Goal: Task Accomplishment & Management: Complete application form

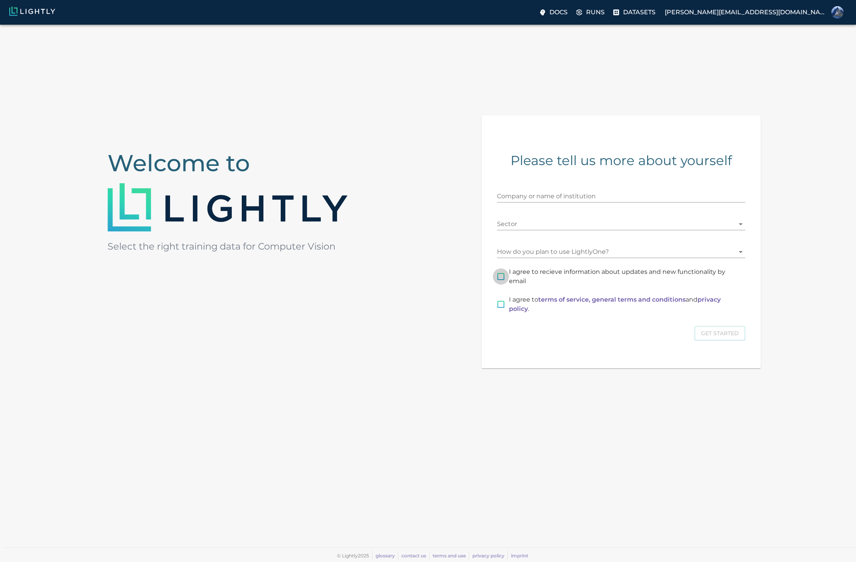
click at [502, 280] on input "I agree to recieve information about updates and new functionality by email" at bounding box center [501, 276] width 16 height 16
checkbox input "true"
drag, startPoint x: 500, startPoint y: 303, endPoint x: 505, endPoint y: 285, distance: 19.2
click at [500, 303] on input "I agree to terms of service, general terms and conditions and privacy policy ." at bounding box center [501, 304] width 16 height 16
checkbox input "true"
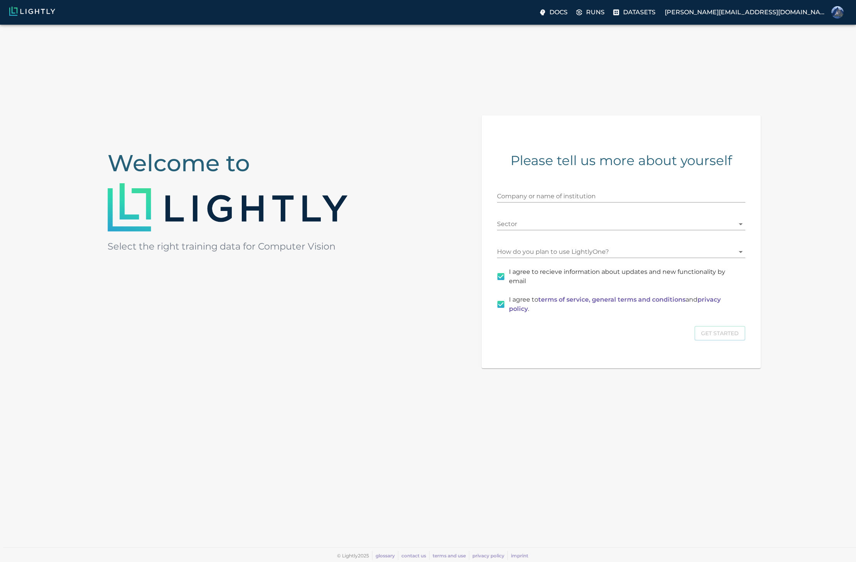
click at [526, 192] on input "Company or name of institution" at bounding box center [621, 196] width 248 height 12
type input "LMT"
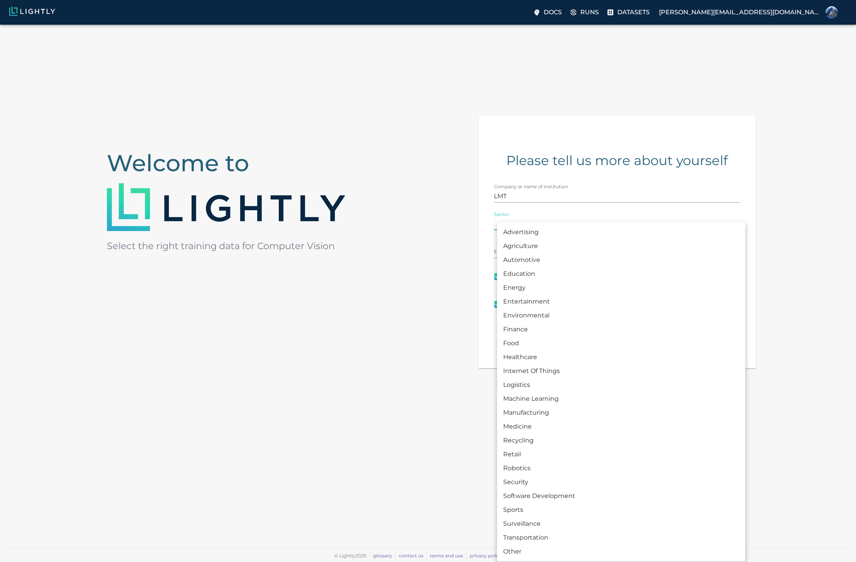
click at [521, 225] on body "Docs Runs Datasets richard.kuodis@gmail.com Welcome to Select the right trainin…" at bounding box center [428, 293] width 856 height 537
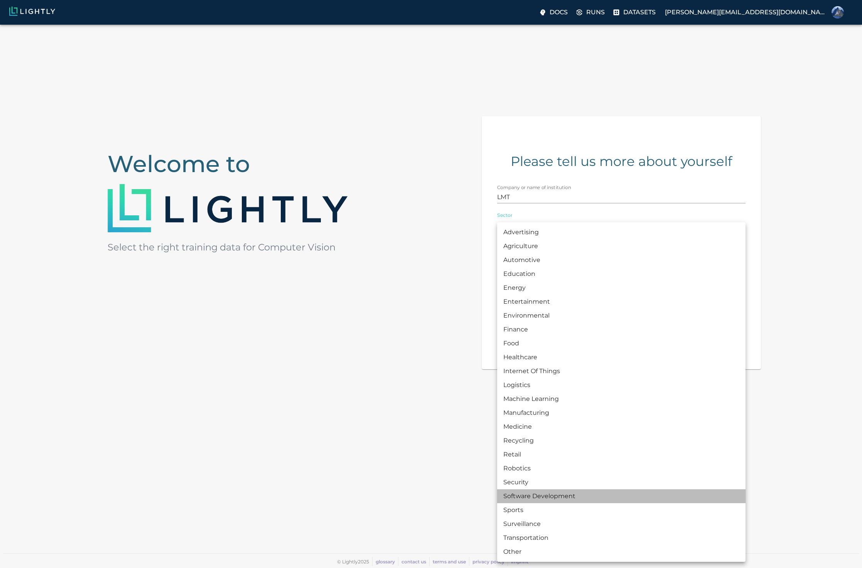
click at [541, 495] on li "Software Development" at bounding box center [621, 496] width 248 height 14
type input "SOFTWARE_DEVELOPMENT"
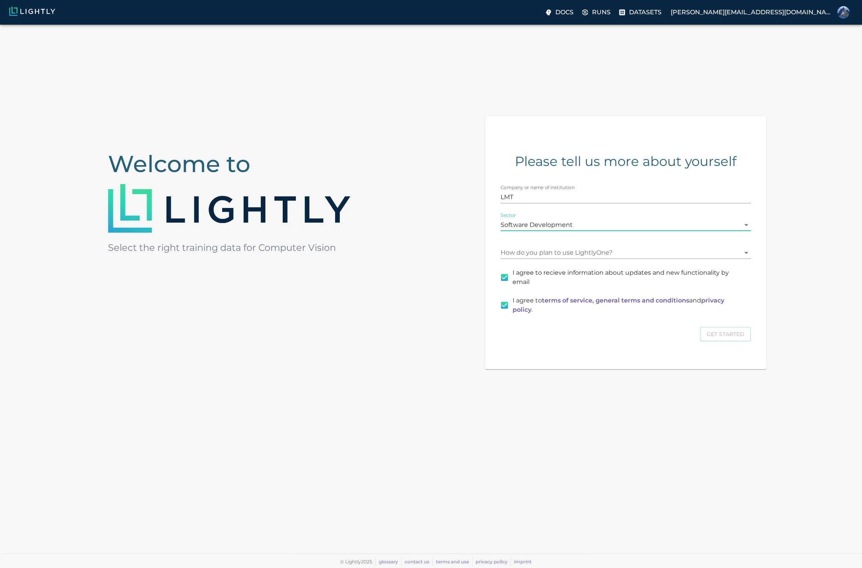
click at [536, 251] on body "Docs Runs Datasets richard.kuodis@gmail.com Welcome to Select the right trainin…" at bounding box center [431, 296] width 862 height 543
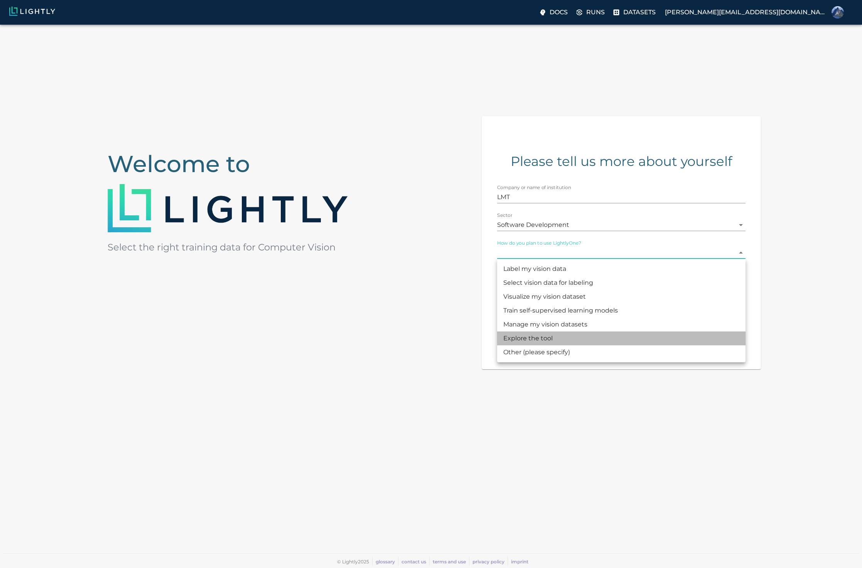
click at [539, 338] on li "Explore the tool" at bounding box center [621, 338] width 248 height 14
type input "CHECKING_THE_TOOL"
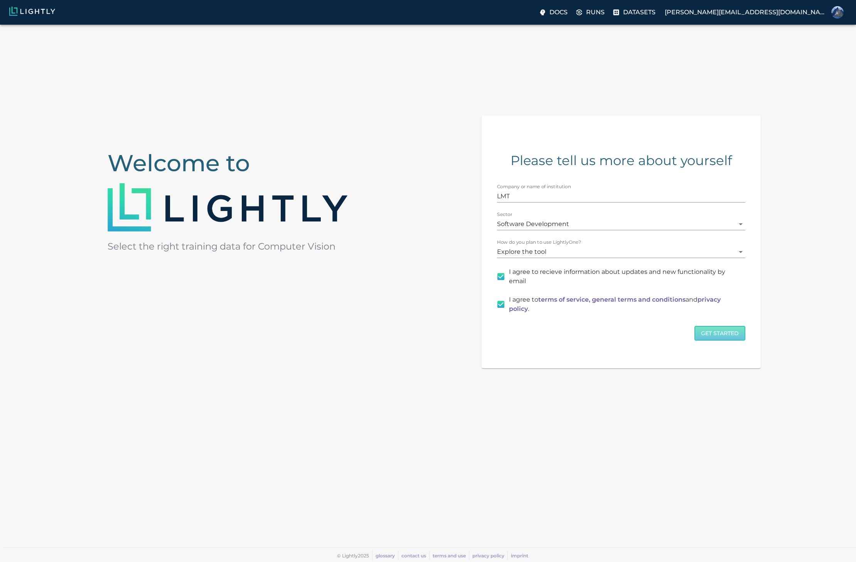
click at [718, 335] on button "Get Started" at bounding box center [719, 333] width 51 height 15
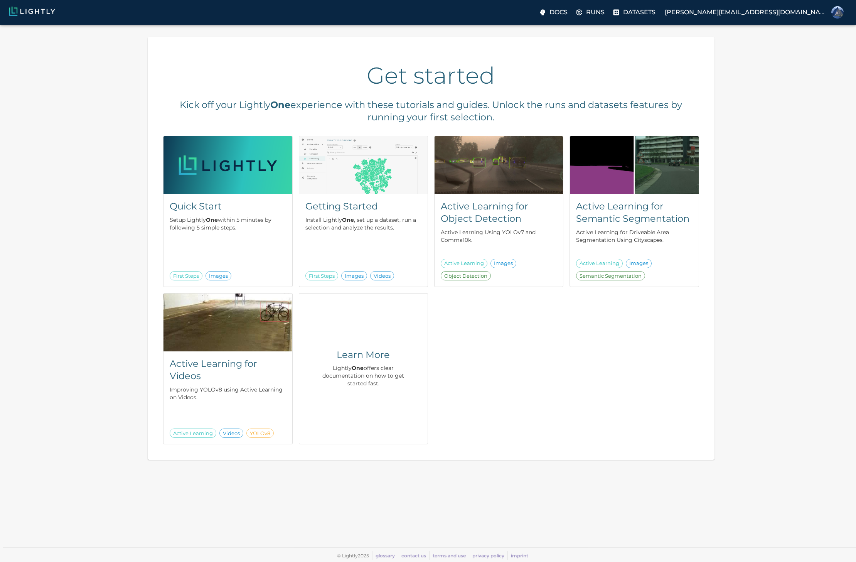
click at [567, 371] on div "Quick Start Setup Lightly One within 5 minutes by following 5 simple steps. Fir…" at bounding box center [428, 287] width 542 height 315
